Goal: Find specific page/section: Find specific page/section

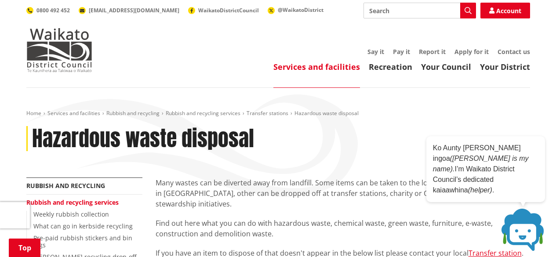
scroll to position [616, 0]
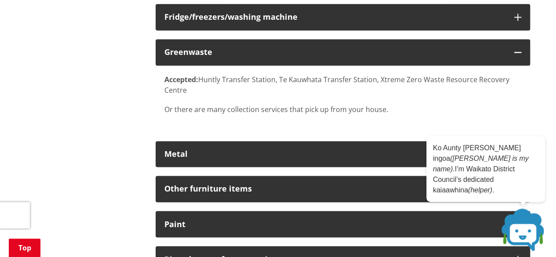
click at [80, 145] on div "More from this section Rubbish and recycling Rubbish and recycling services Wee…" at bounding box center [278, 71] width 517 height 1019
click at [144, 102] on div "More from this section Rubbish and recycling Rubbish and recycling services Wee…" at bounding box center [278, 71] width 517 height 1019
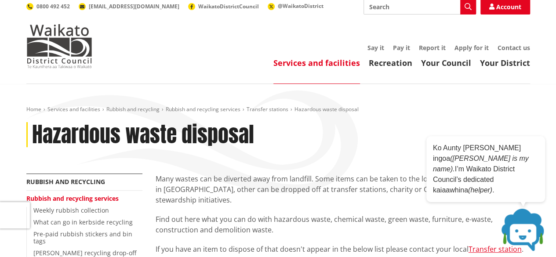
scroll to position [0, 0]
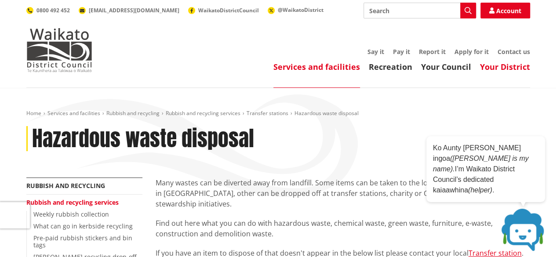
click at [504, 71] on link "Your District" at bounding box center [505, 67] width 50 height 11
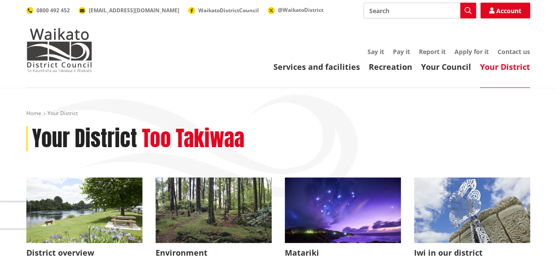
click at [457, 60] on div "Services and facilities Recreation Your Council Your District Say it Pay it Rep…" at bounding box center [320, 60] width 420 height 24
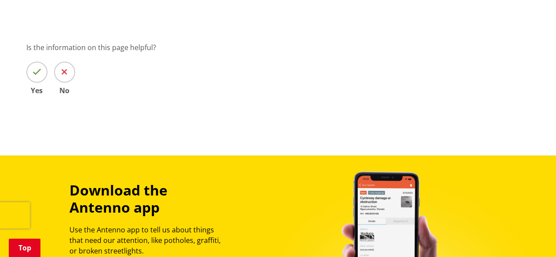
scroll to position [405, 0]
